Goal: Information Seeking & Learning: Learn about a topic

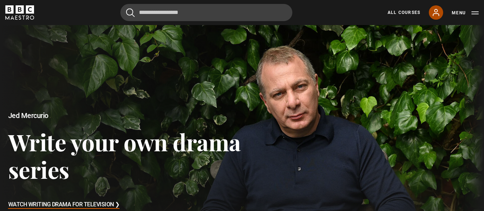
click at [435, 12] on icon at bounding box center [436, 12] width 6 height 6
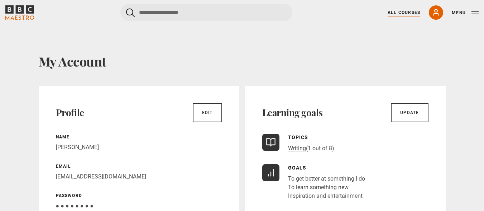
click at [408, 10] on link "All Courses" at bounding box center [404, 12] width 33 height 6
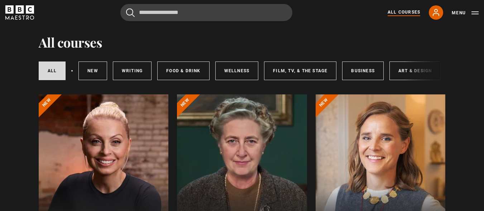
scroll to position [25, 0]
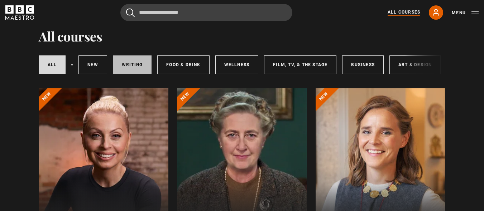
click at [135, 63] on link "Writing" at bounding box center [132, 65] width 39 height 19
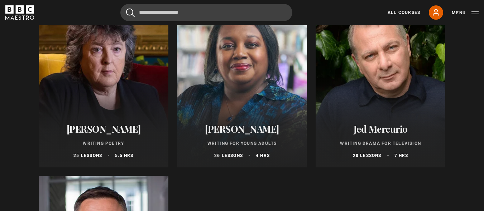
scroll to position [655, 0]
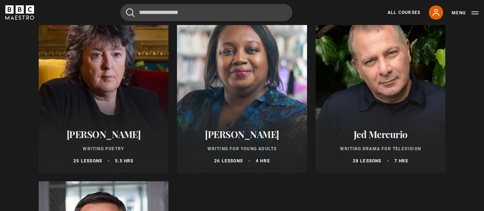
click at [102, 70] on div at bounding box center [104, 87] width 130 height 172
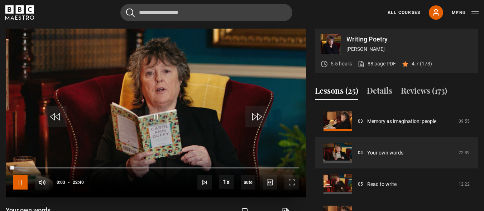
click at [15, 183] on span "Video Player" at bounding box center [20, 183] width 14 height 14
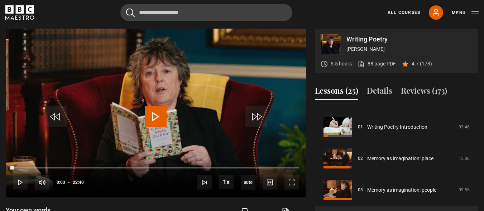
scroll to position [14, 0]
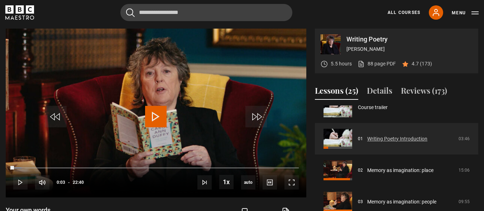
click at [367, 140] on link "Writing Poetry Introduction" at bounding box center [397, 139] width 60 height 8
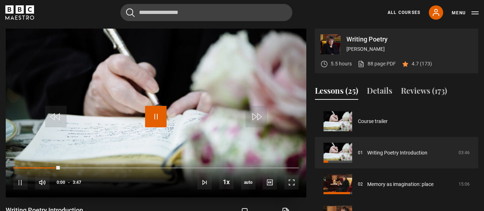
click at [156, 118] on span "Video Player" at bounding box center [156, 117] width 22 height 22
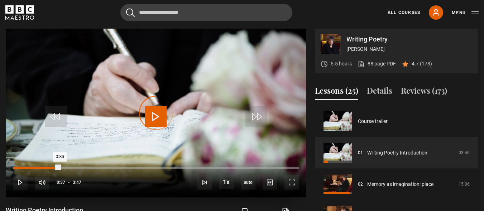
drag, startPoint x: 59, startPoint y: 170, endPoint x: 25, endPoint y: 167, distance: 34.1
click at [25, 167] on div "Loaded : 0.00% 0:09 0:36" at bounding box center [156, 168] width 286 height 2
click at [25, 167] on div "0:09" at bounding box center [25, 168] width 1 height 2
click at [18, 168] on div "0:03" at bounding box center [18, 168] width 1 height 2
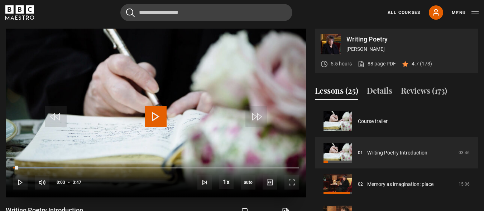
click at [150, 120] on span "Video Player" at bounding box center [156, 117] width 22 height 22
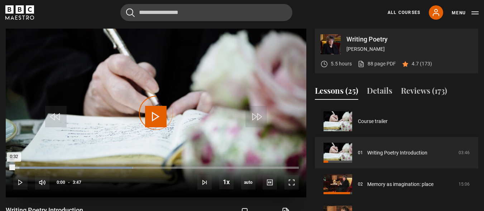
click at [14, 168] on div "Loaded : 41.85% 0:00 0:32" at bounding box center [156, 168] width 286 height 2
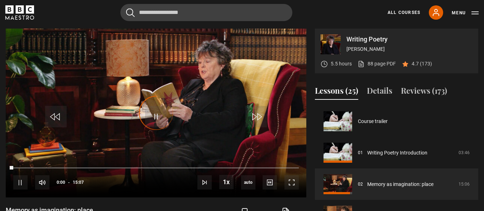
scroll to position [32, 0]
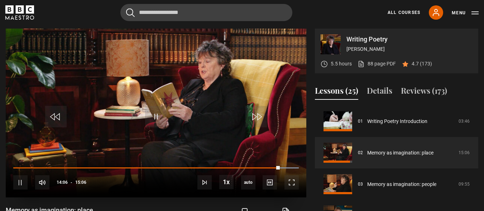
click at [15, 169] on div "10s Skip Back 10 seconds Pause 10s Skip Forward 10 seconds Loaded : 100.00% 00:…" at bounding box center [156, 178] width 301 height 40
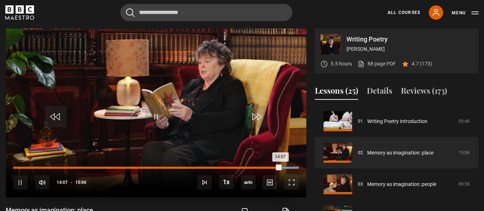
click at [15, 168] on div "00:04" at bounding box center [15, 168] width 1 height 2
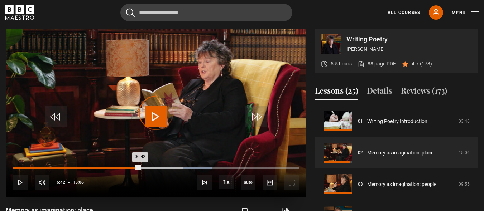
click at [140, 169] on div "Loaded : 69.52% 06:42 06:42" at bounding box center [156, 168] width 286 height 2
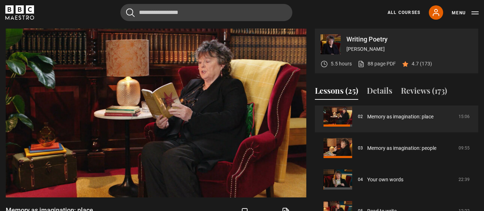
scroll to position [70, 0]
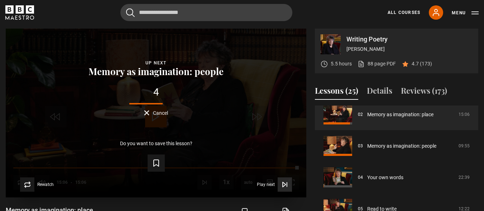
click at [285, 185] on icon "Video Player" at bounding box center [284, 184] width 3 height 5
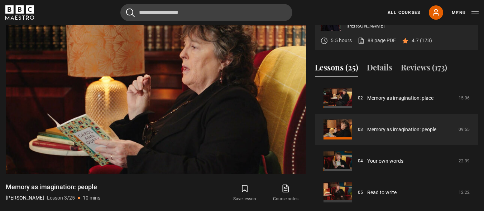
scroll to position [305, 0]
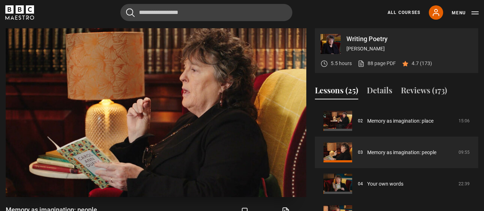
click at [179, 94] on video "Video Player" at bounding box center [156, 112] width 301 height 169
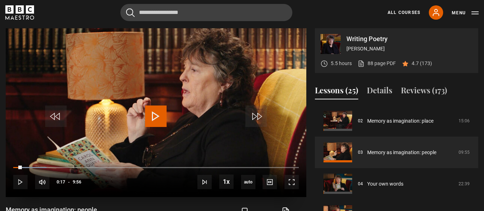
click at [155, 119] on span "Video Player" at bounding box center [156, 117] width 22 height 22
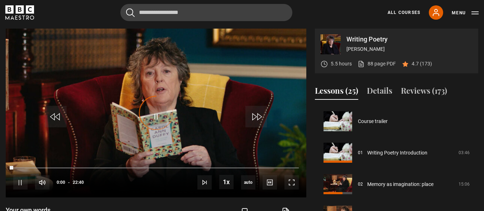
scroll to position [95, 0]
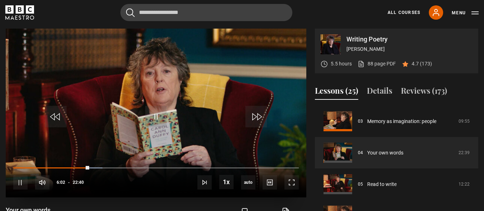
click at [181, 99] on video "Video Player" at bounding box center [156, 113] width 301 height 169
click at [155, 117] on span "Video Player" at bounding box center [156, 117] width 22 height 22
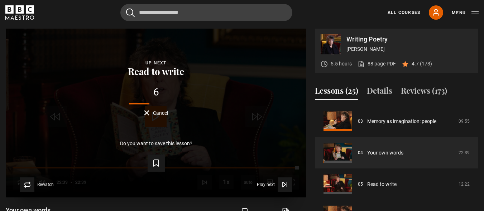
click at [158, 114] on span "Cancel" at bounding box center [160, 113] width 15 height 5
